Goal: Task Accomplishment & Management: Use online tool/utility

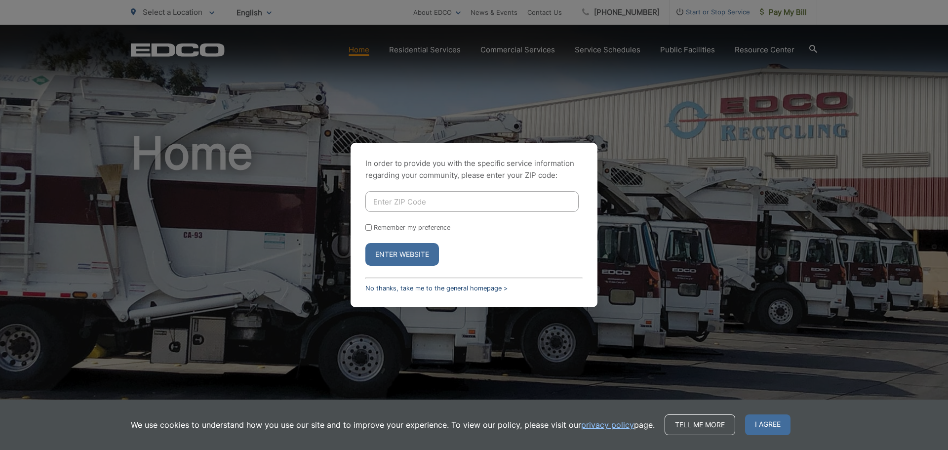
click at [392, 288] on link "No thanks, take me to the general homepage >" at bounding box center [436, 287] width 142 height 7
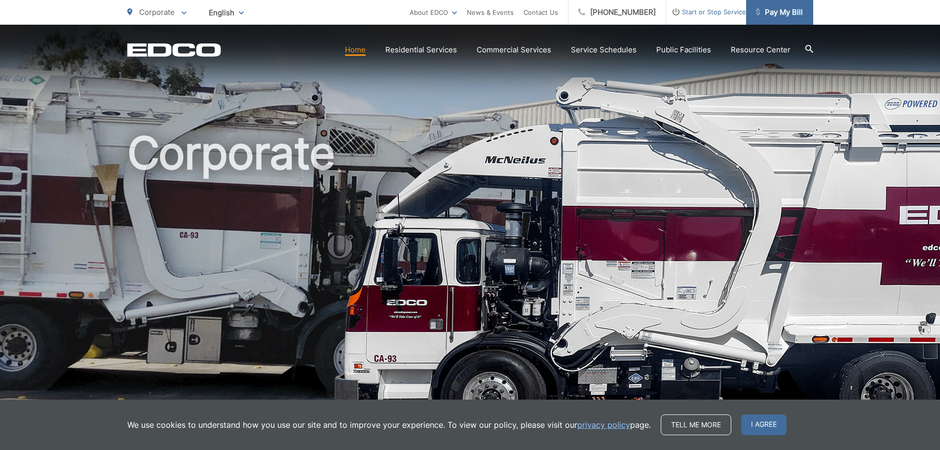
click at [774, 10] on span "Pay My Bill" at bounding box center [779, 12] width 47 height 12
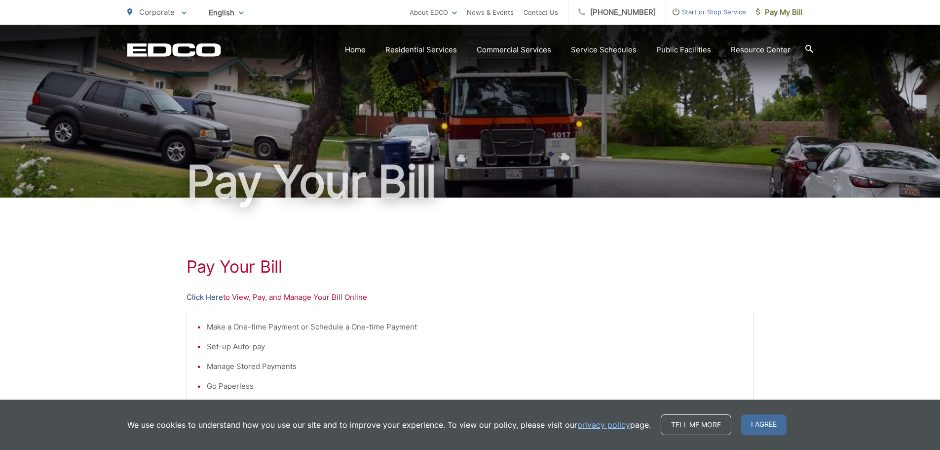
click at [202, 297] on link "Click Here" at bounding box center [205, 297] width 37 height 12
